Goal: Information Seeking & Learning: Find specific fact

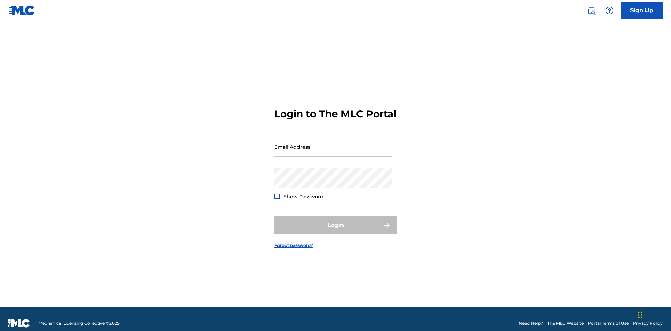
scroll to position [9, 0]
click at [333, 144] on input "Email Address" at bounding box center [333, 147] width 118 height 20
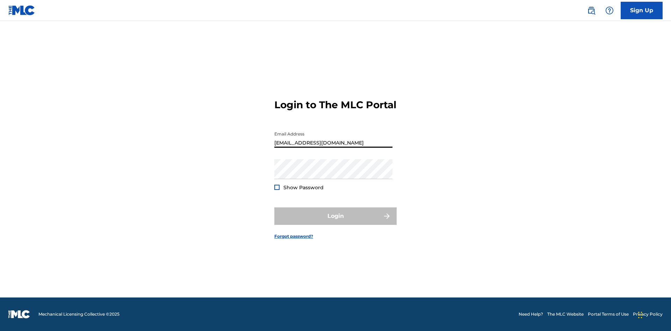
type input "[EMAIL_ADDRESS][DOMAIN_NAME]"
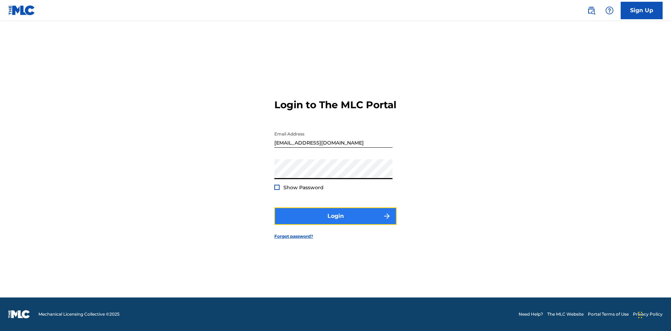
click at [335, 222] on button "Login" at bounding box center [335, 216] width 122 height 17
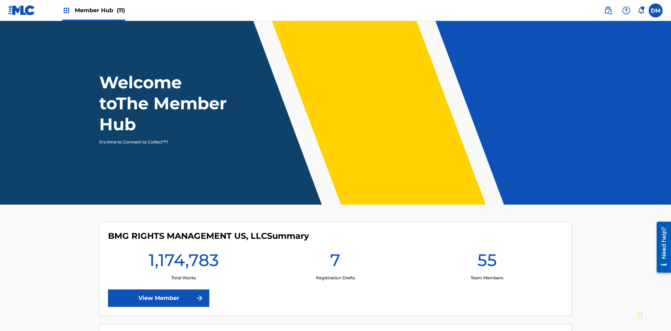
click at [93, 10] on span "Member Hub (11)" at bounding box center [100, 10] width 50 height 8
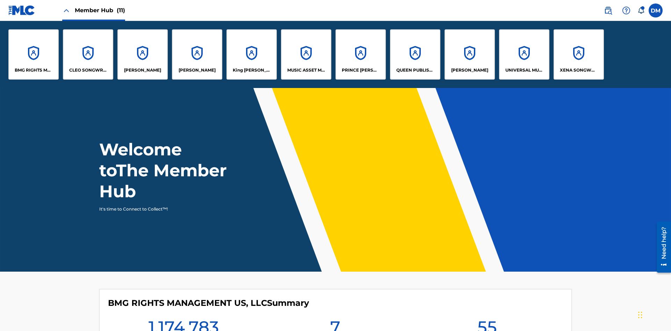
scroll to position [25, 0]
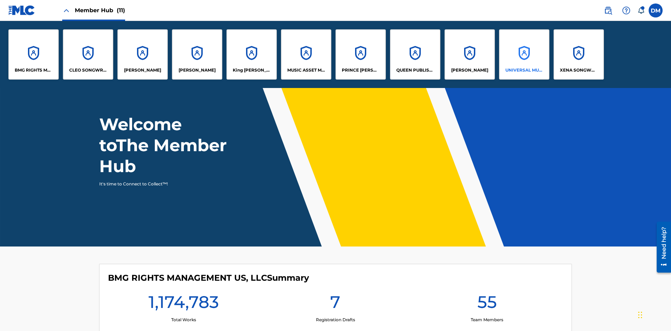
click at [524, 70] on p "UNIVERSAL MUSIC PUB GROUP" at bounding box center [524, 70] width 38 height 6
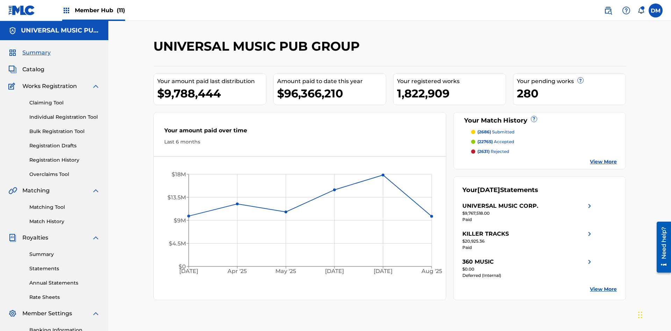
scroll to position [23, 0]
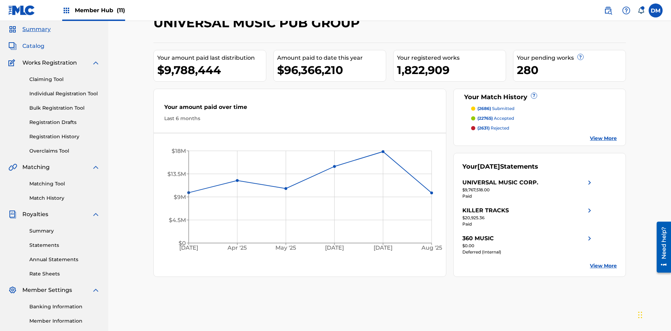
click at [33, 46] on span "Catalog" at bounding box center [33, 46] width 22 height 8
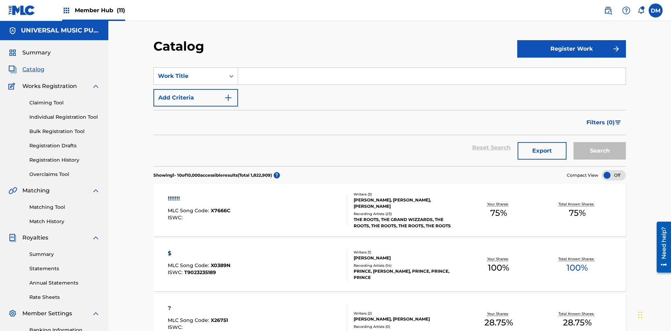
scroll to position [28, 0]
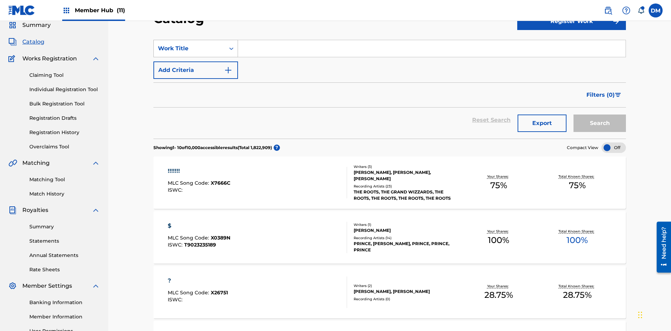
click at [189, 49] on div "Work Title" at bounding box center [189, 48] width 63 height 8
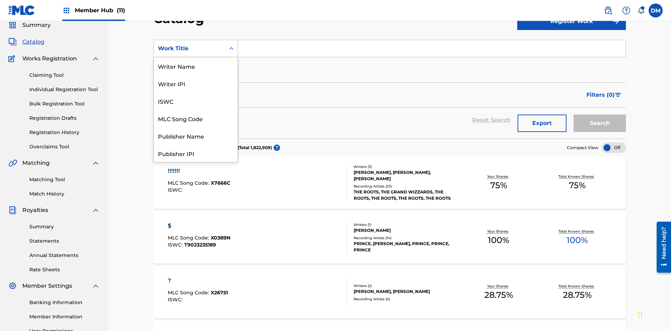
scroll to position [105, 0]
click at [196, 22] on div "MLC Song Code" at bounding box center [196, 13] width 84 height 17
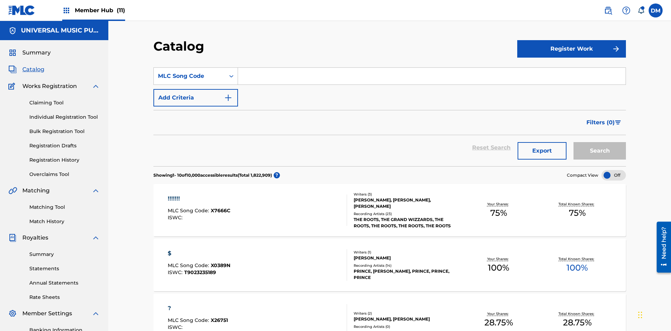
scroll to position [26, 0]
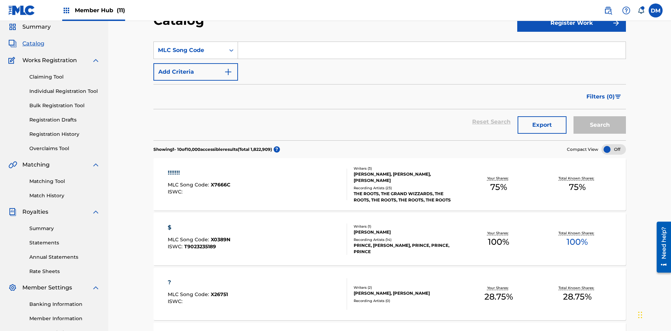
click at [431, 50] on input "Search Form" at bounding box center [431, 50] width 387 height 17
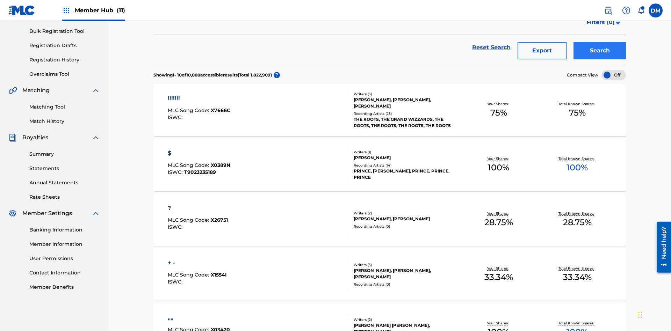
type input "N2995H"
click at [599, 51] on button "Search" at bounding box center [599, 50] width 52 height 17
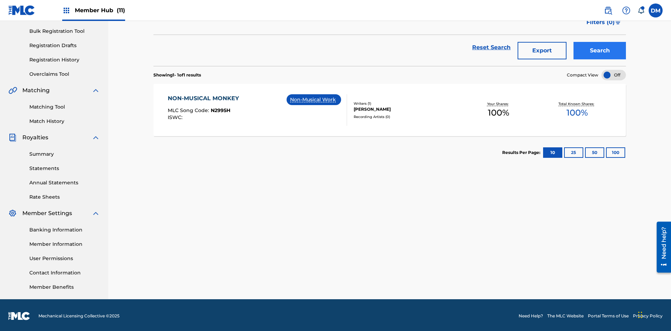
scroll to position [102, 0]
